Goal: Transaction & Acquisition: Purchase product/service

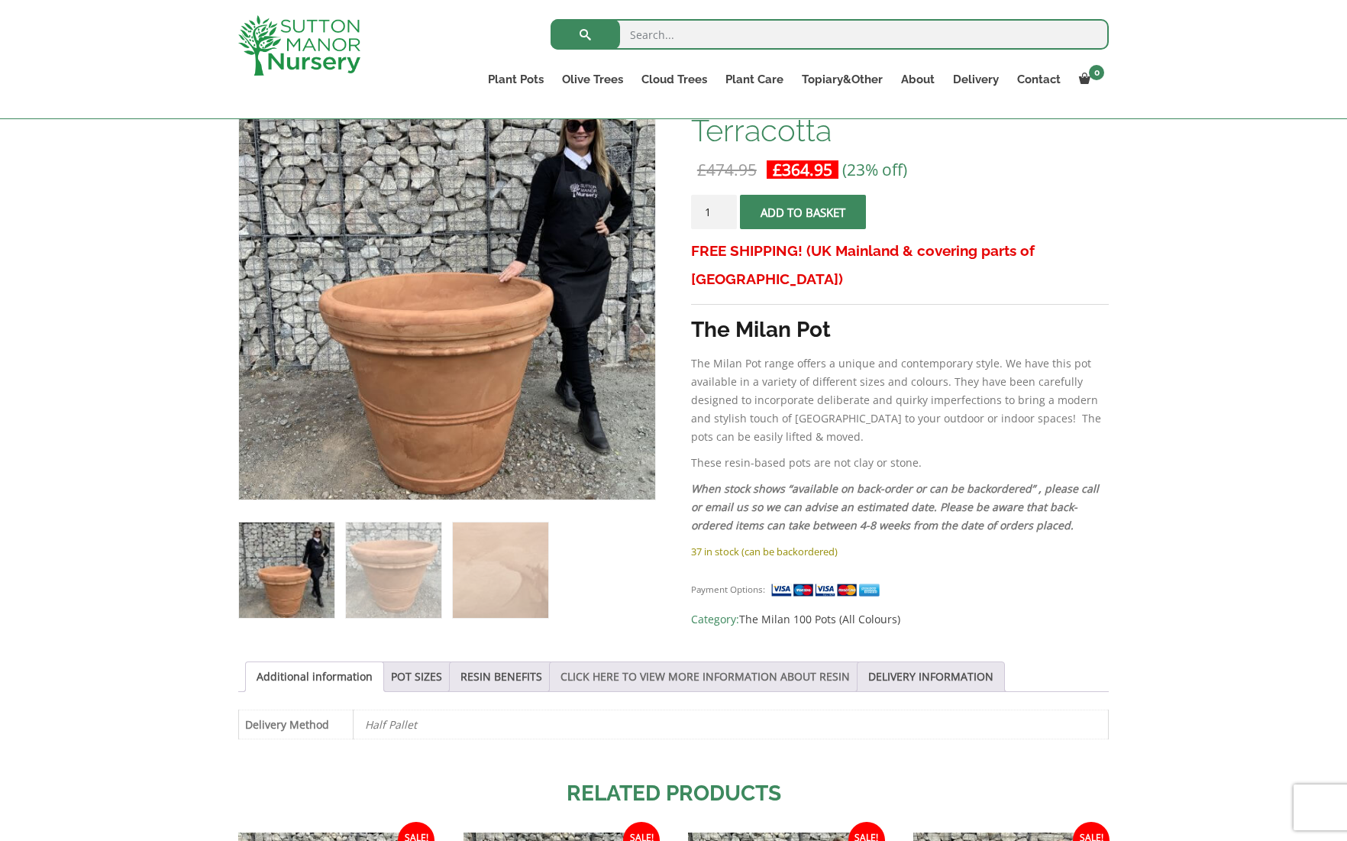
scroll to position [271, 0]
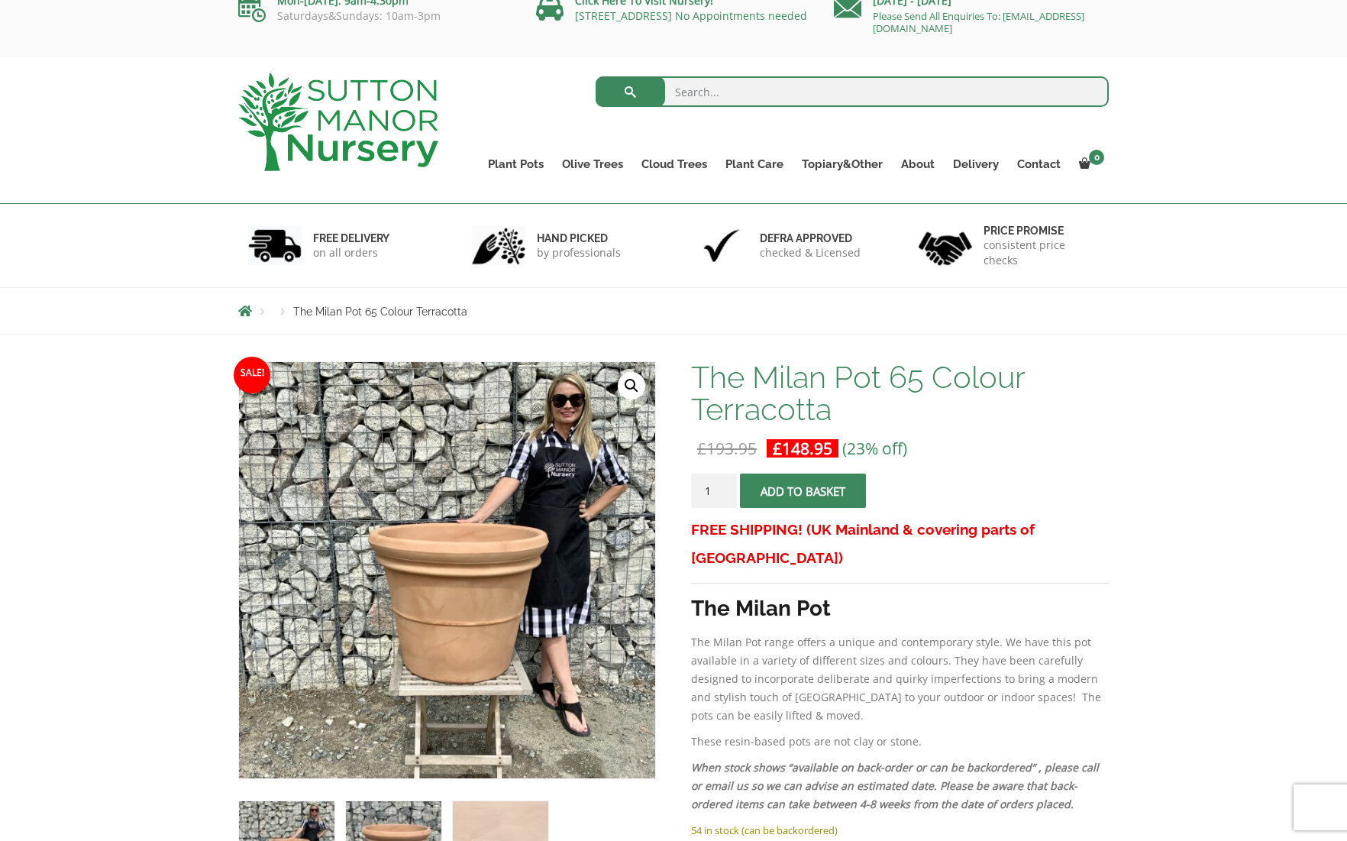
scroll to position [22, 0]
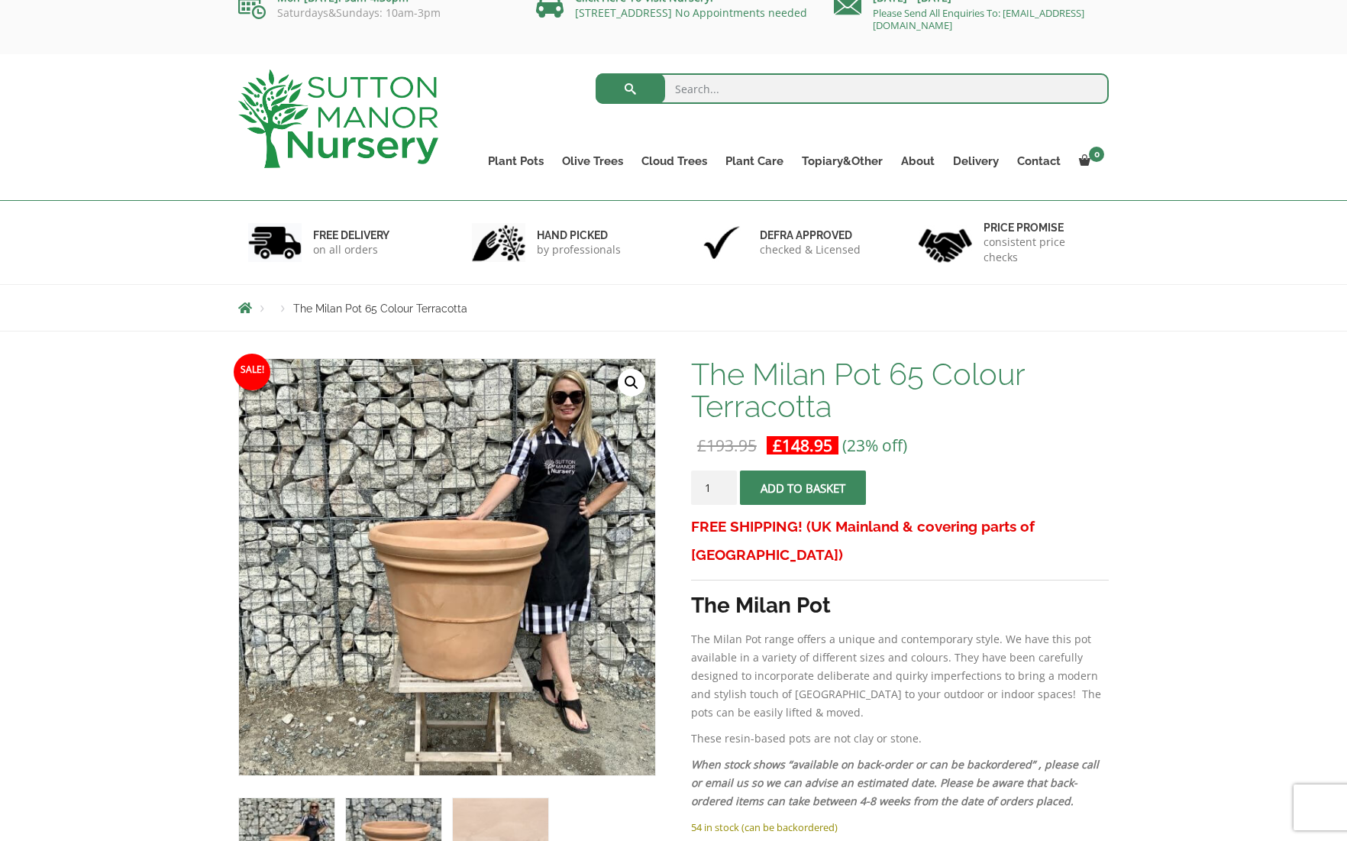
click at [395, 815] on img at bounding box center [393, 845] width 95 height 95
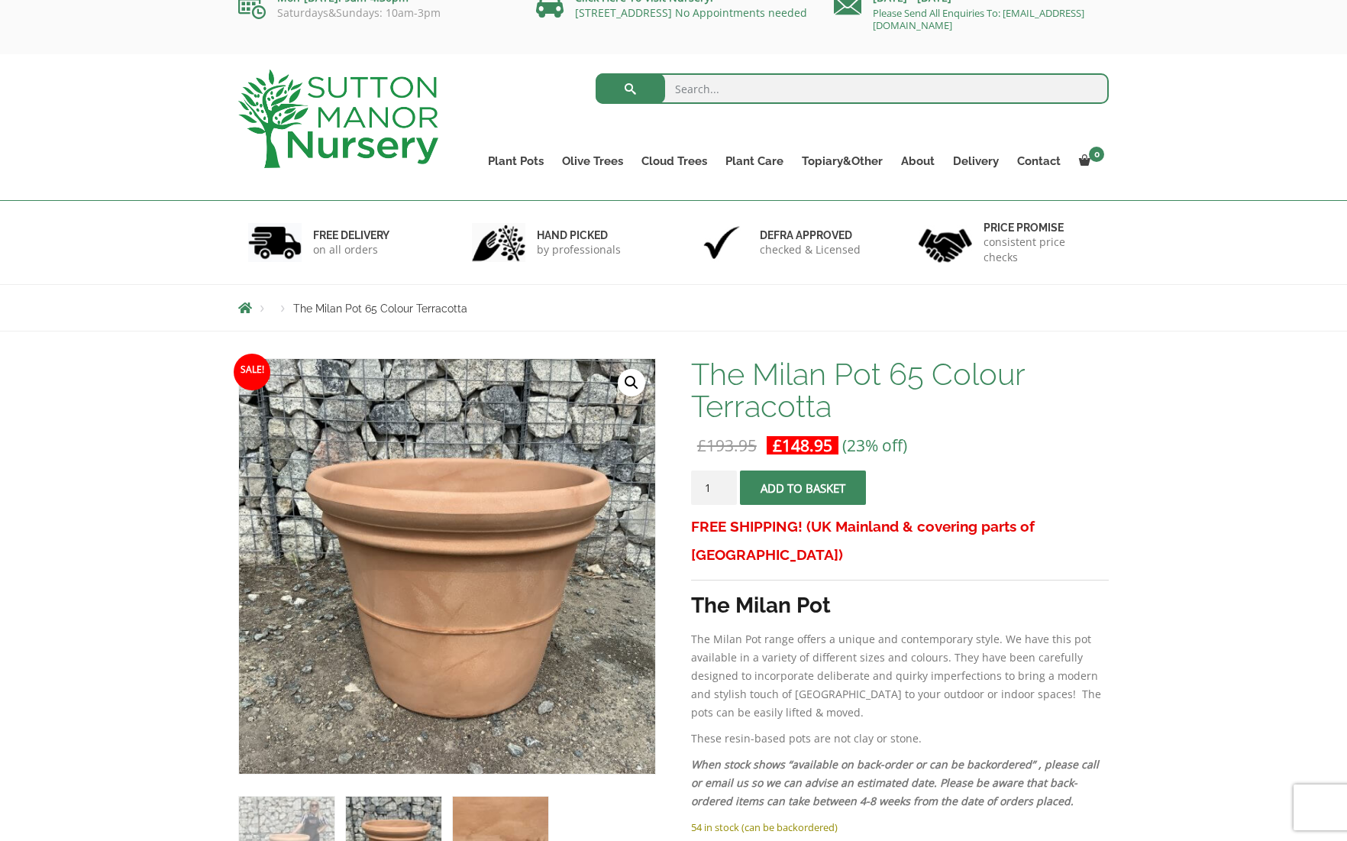
click at [505, 822] on img at bounding box center [500, 843] width 95 height 95
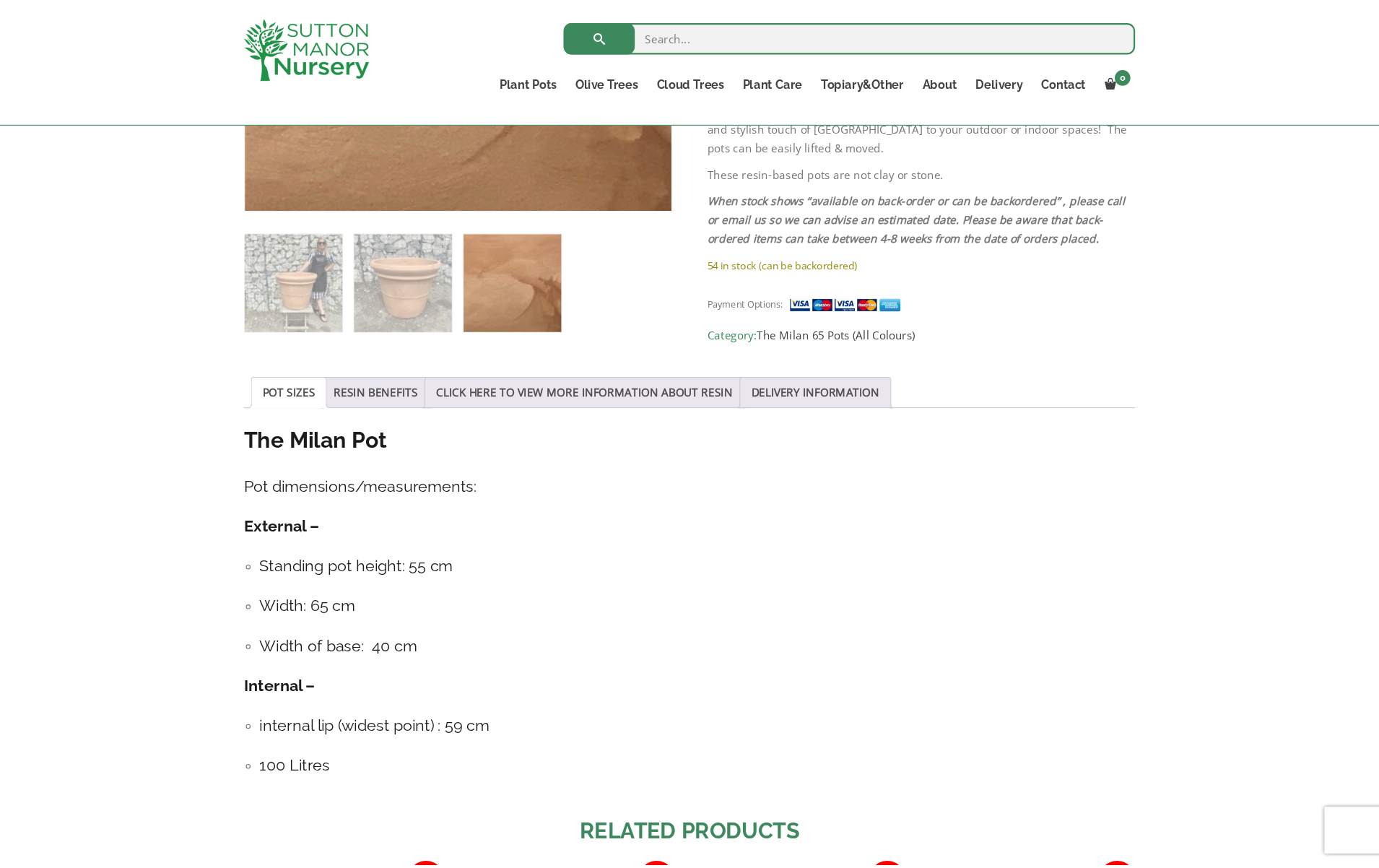
scroll to position [539, 0]
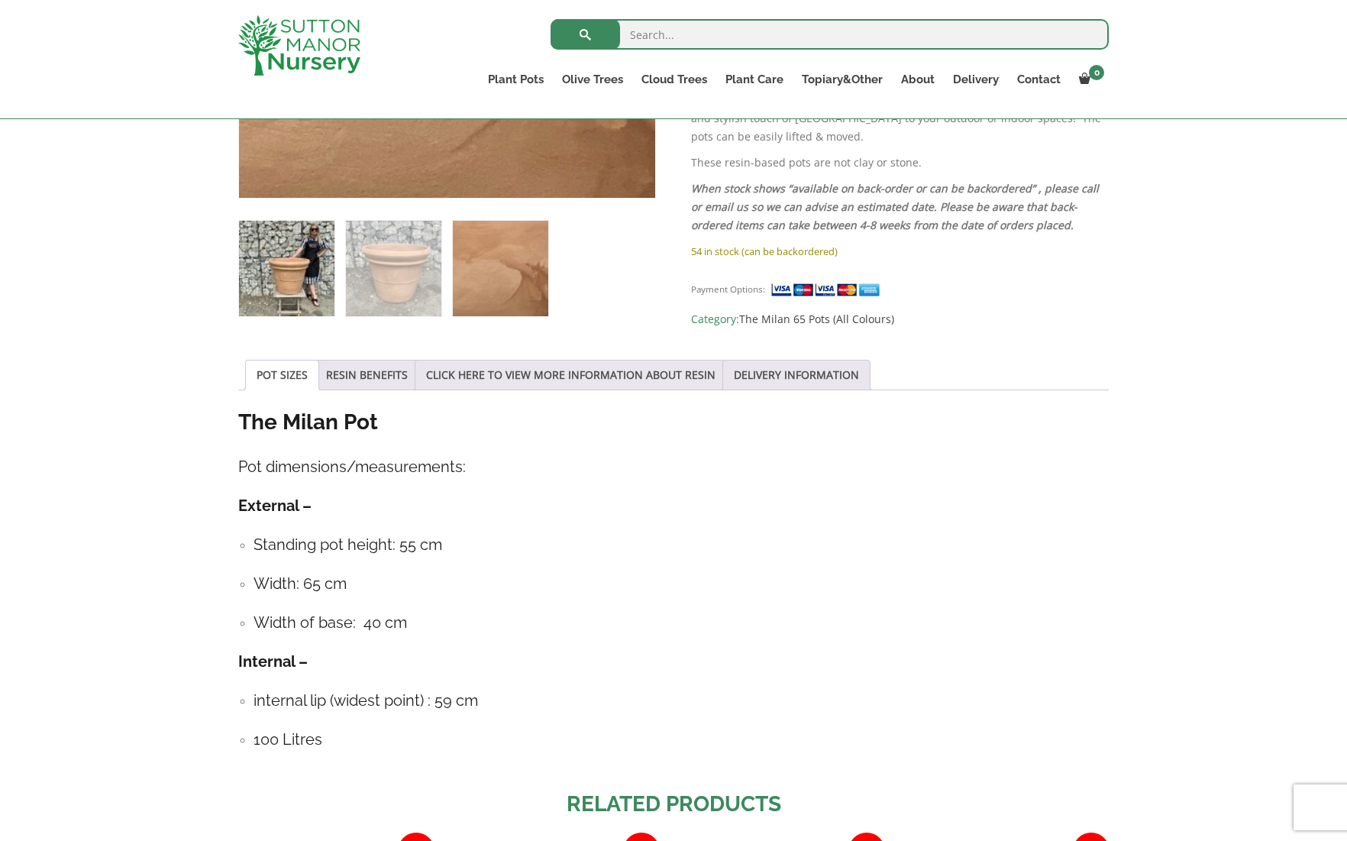
click at [306, 288] on img at bounding box center [286, 268] width 95 height 95
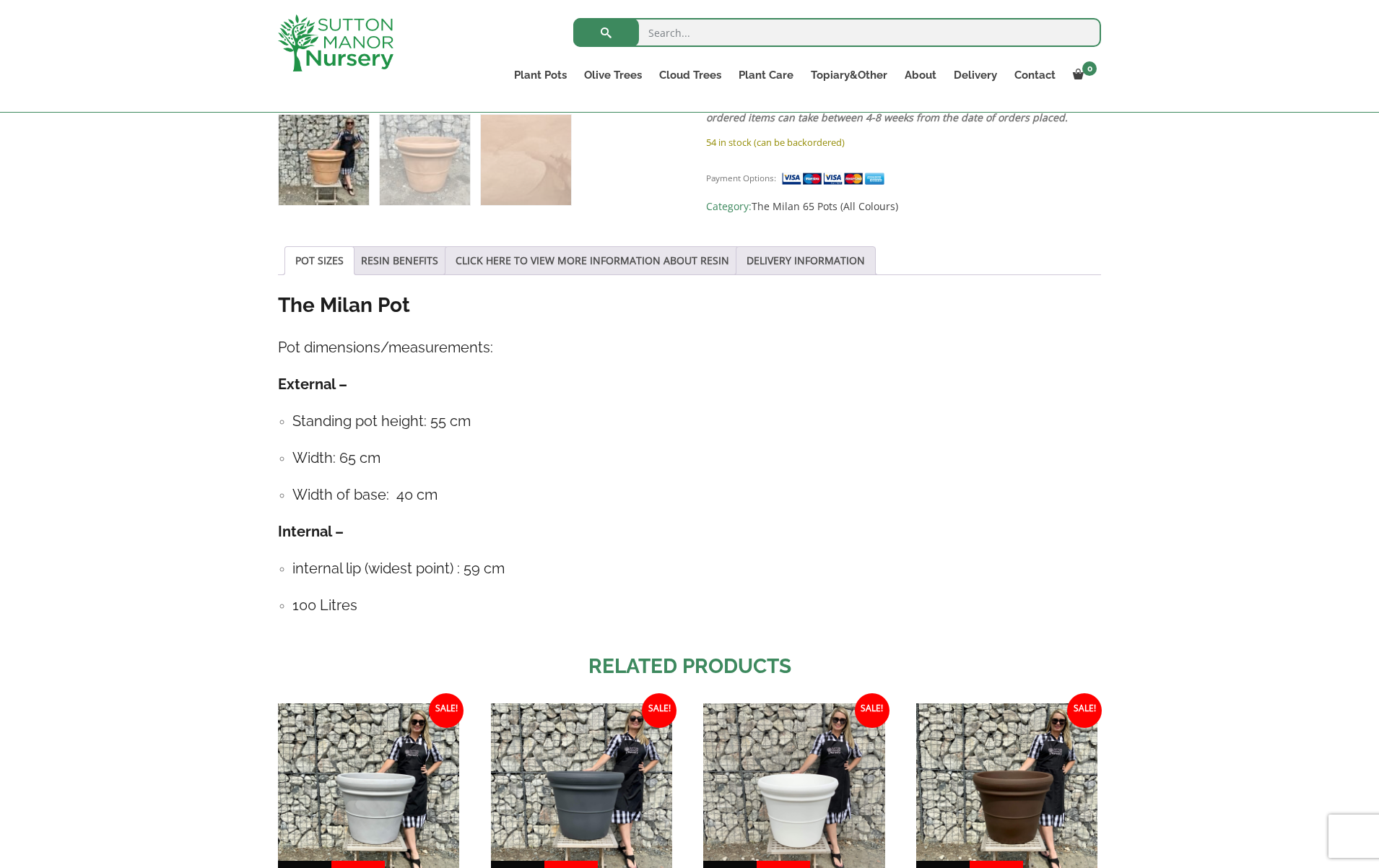
scroll to position [184, 0]
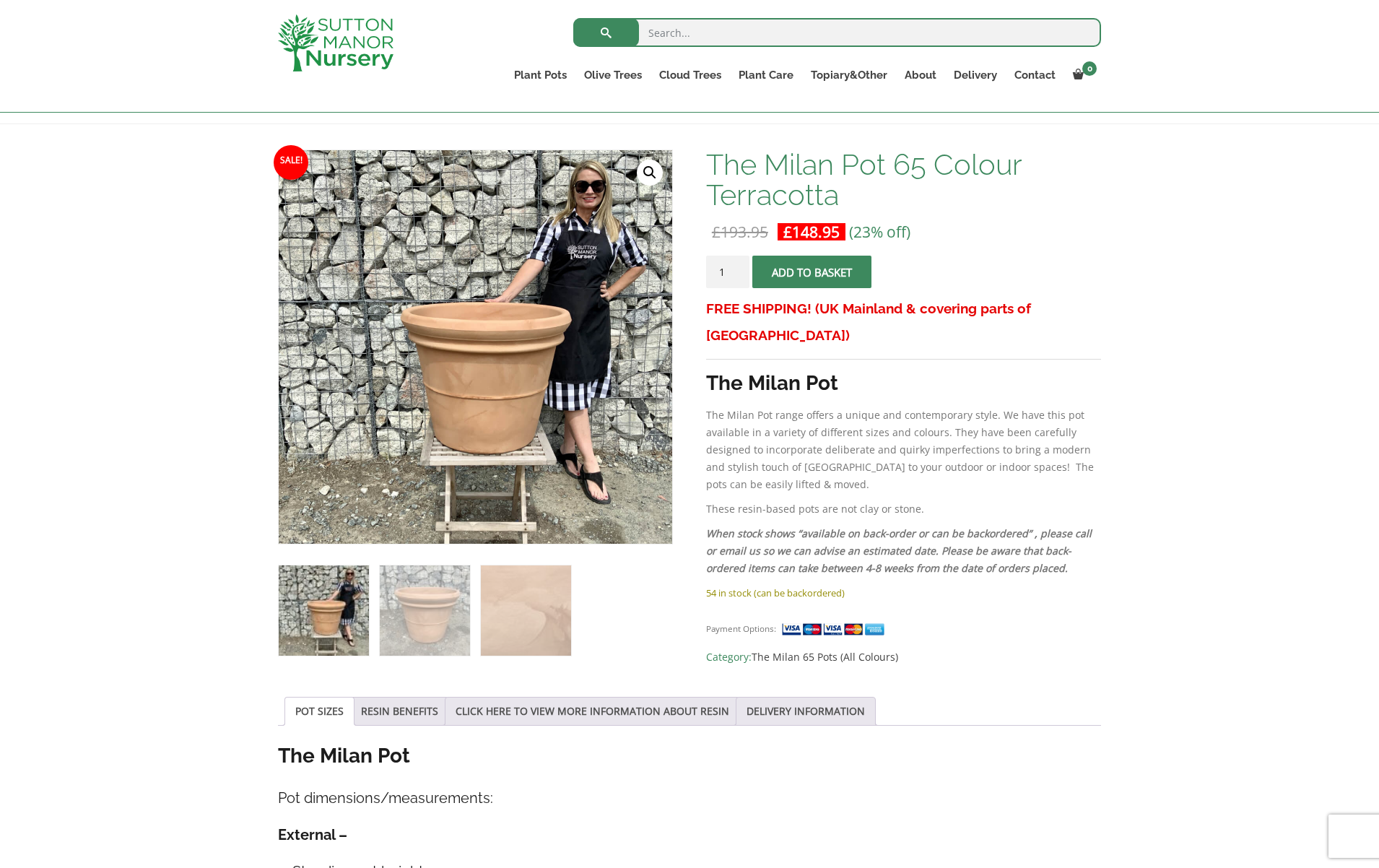
click at [355, 83] on div at bounding box center [351, 43] width 169 height 86
click at [378, 50] on img at bounding box center [336, 43] width 115 height 57
